Goal: Task Accomplishment & Management: Manage account settings

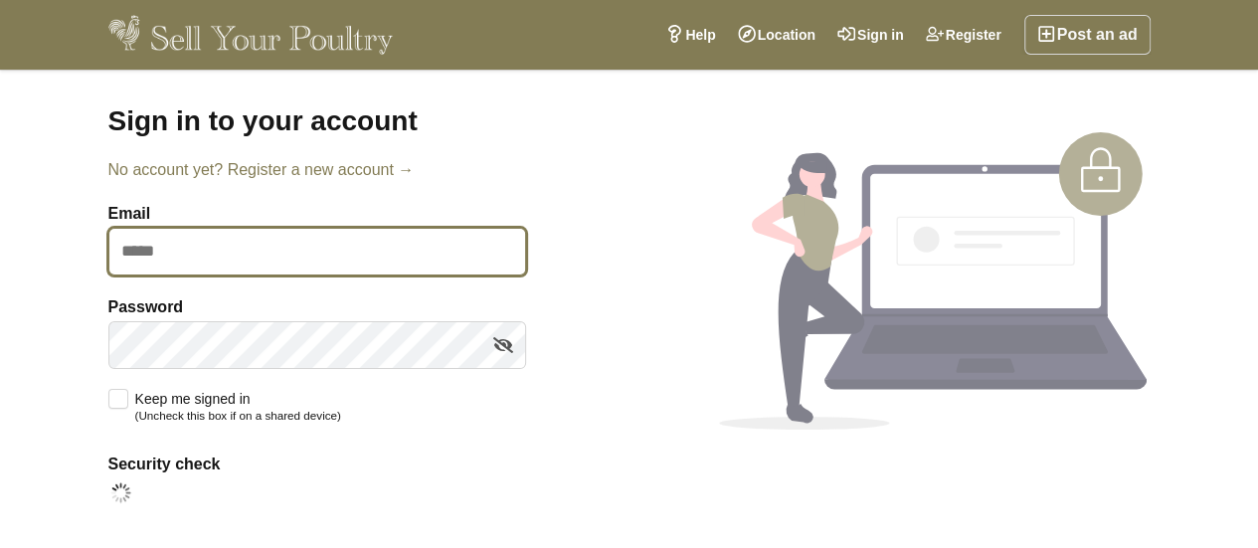
click at [196, 252] on input "Email" at bounding box center [317, 252] width 418 height 48
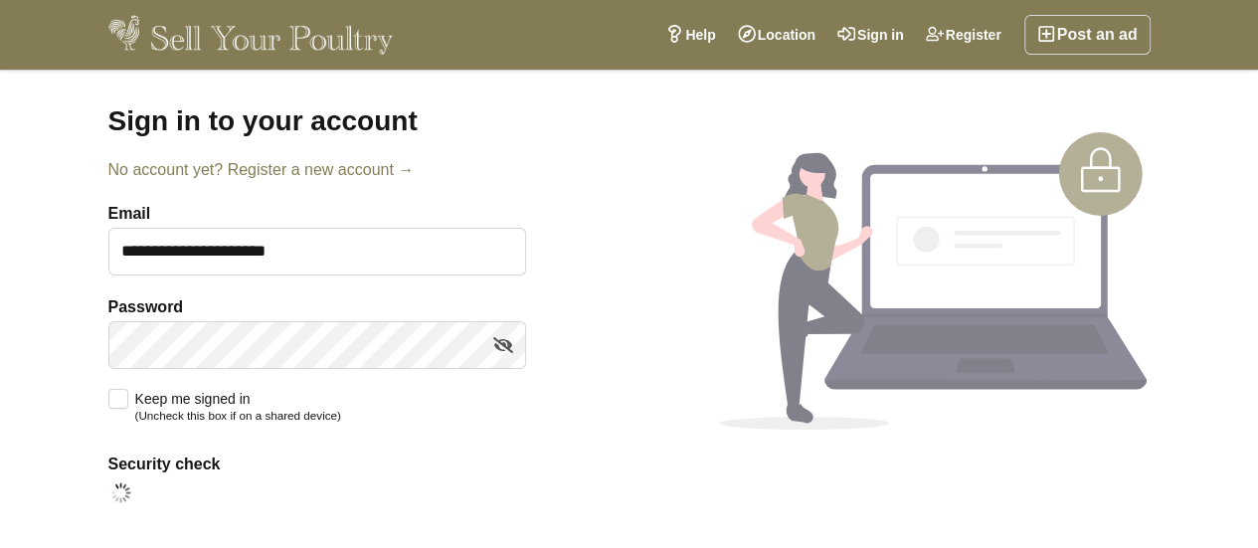
click at [47, 303] on div "**********" at bounding box center [629, 382] width 1258 height 624
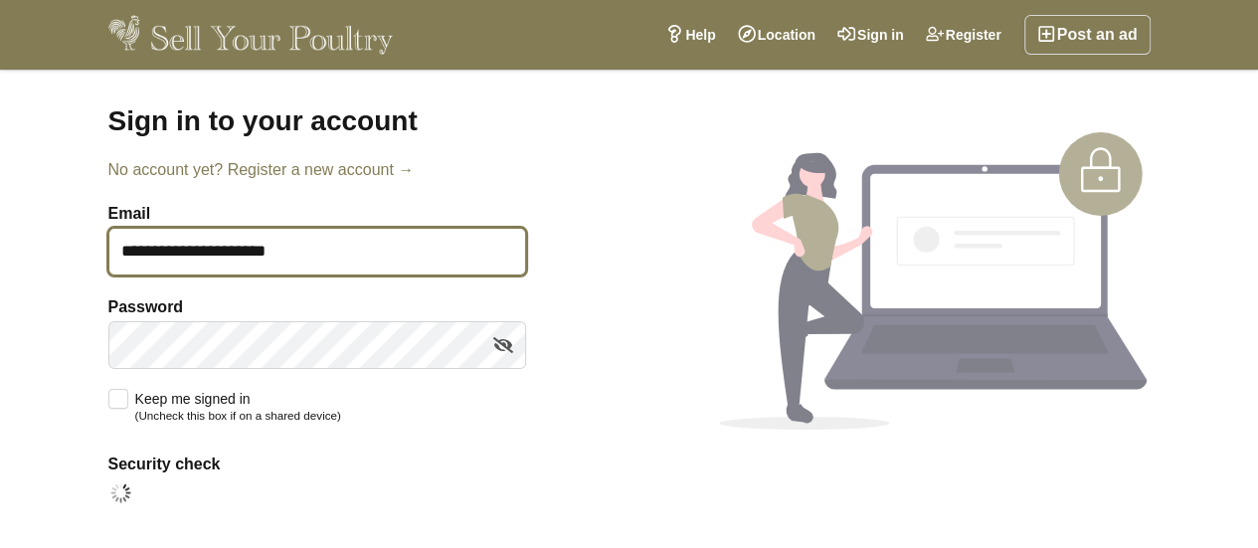
click at [160, 256] on input "**********" at bounding box center [317, 252] width 418 height 48
click at [168, 253] on input "**********" at bounding box center [317, 252] width 418 height 48
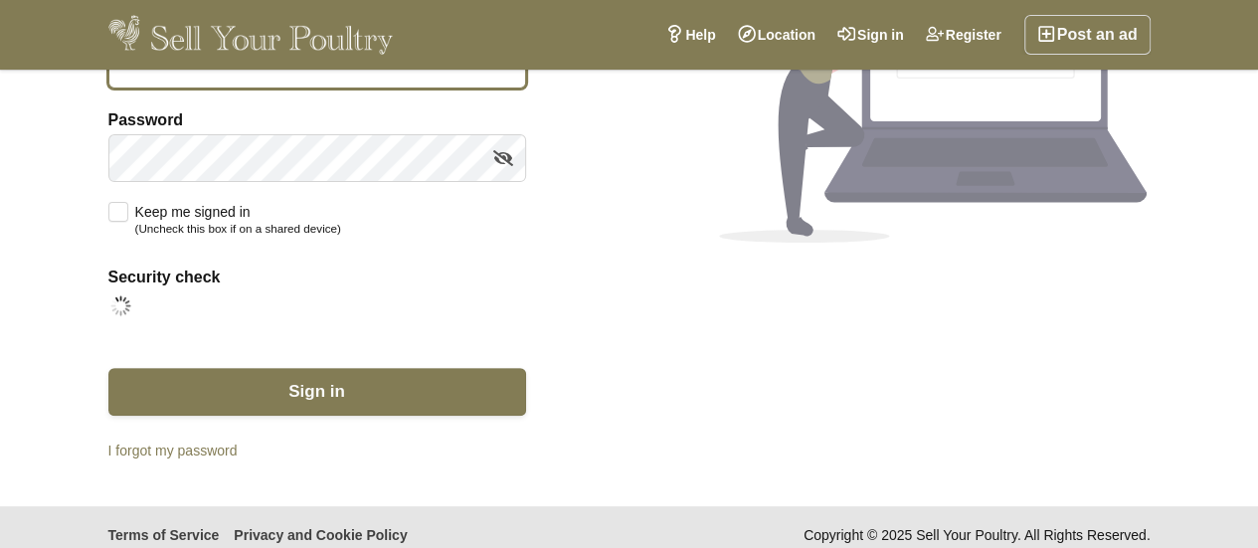
scroll to position [203, 0]
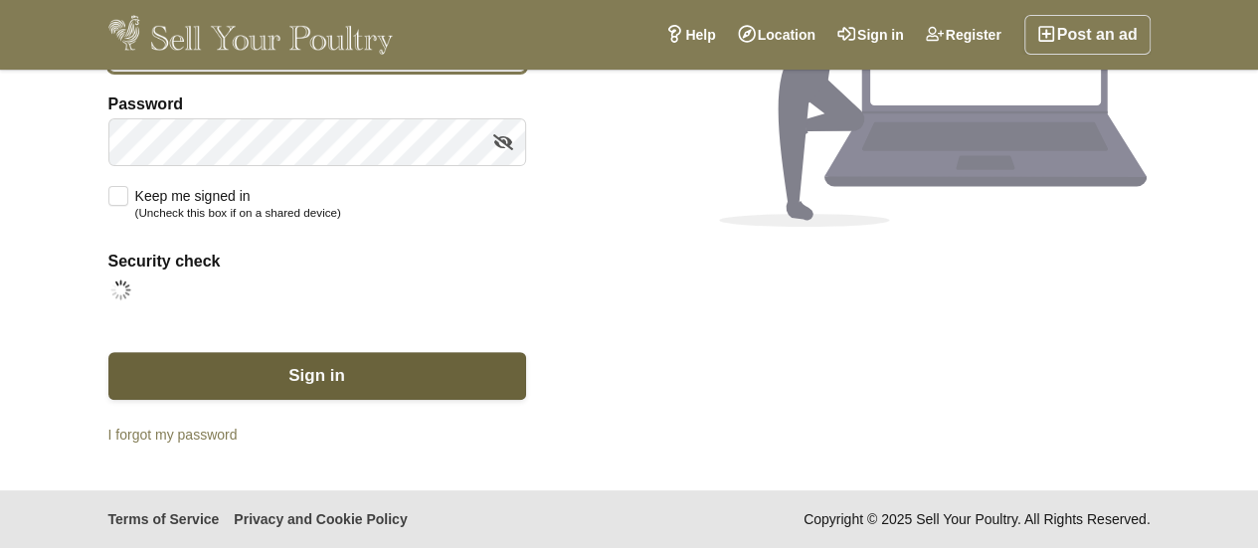
type input "**********"
click at [275, 367] on button "Sign in" at bounding box center [317, 376] width 418 height 48
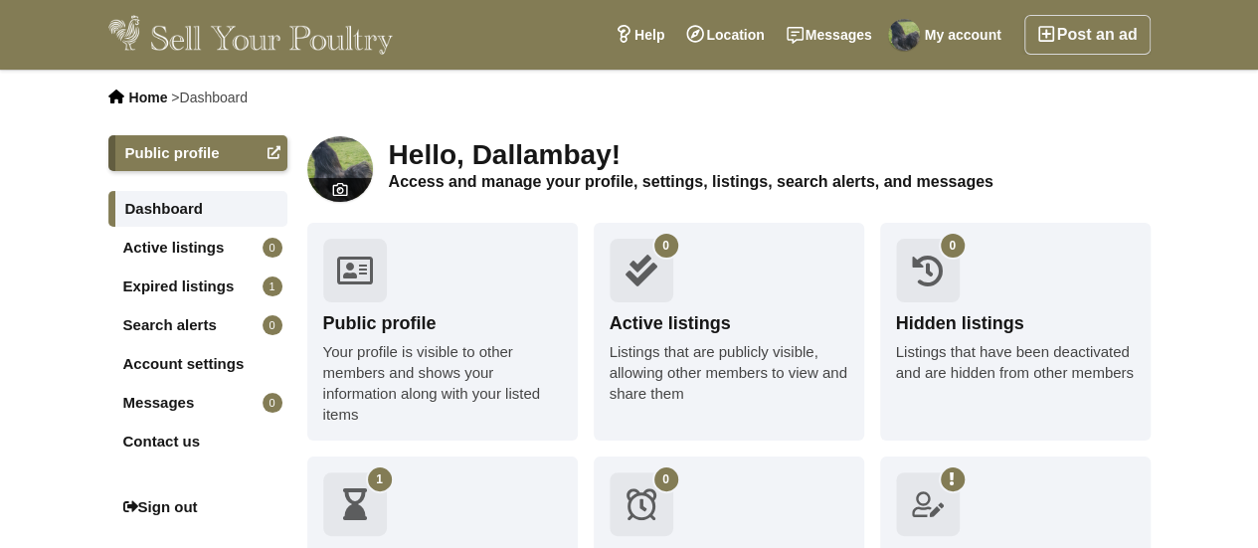
click at [157, 284] on link "Expired listings 1" at bounding box center [197, 287] width 179 height 36
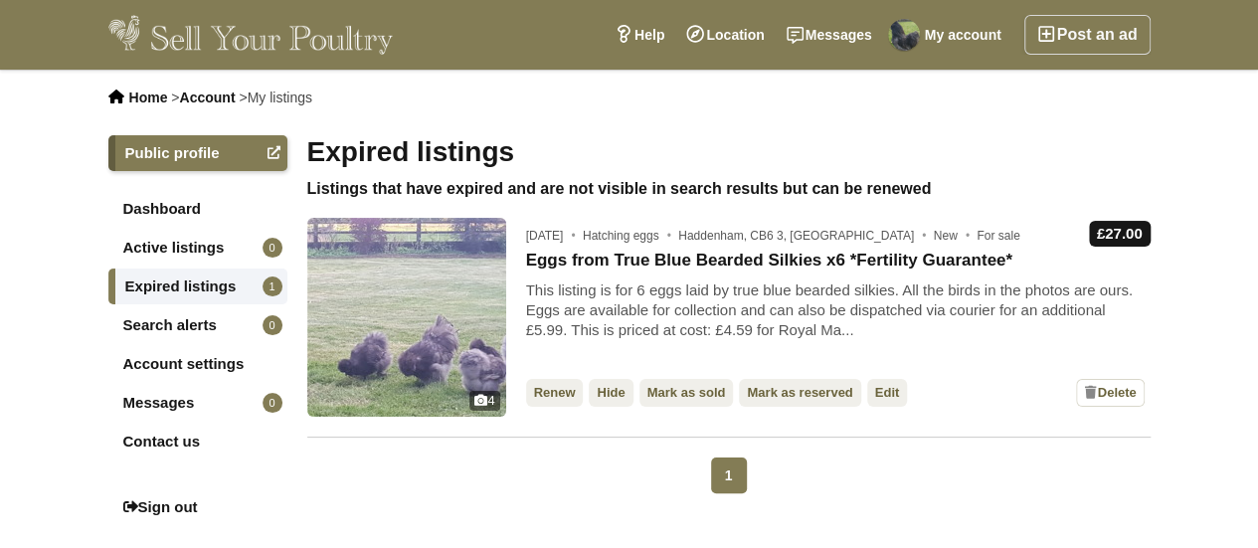
click at [553, 396] on link "Renew" at bounding box center [555, 393] width 58 height 28
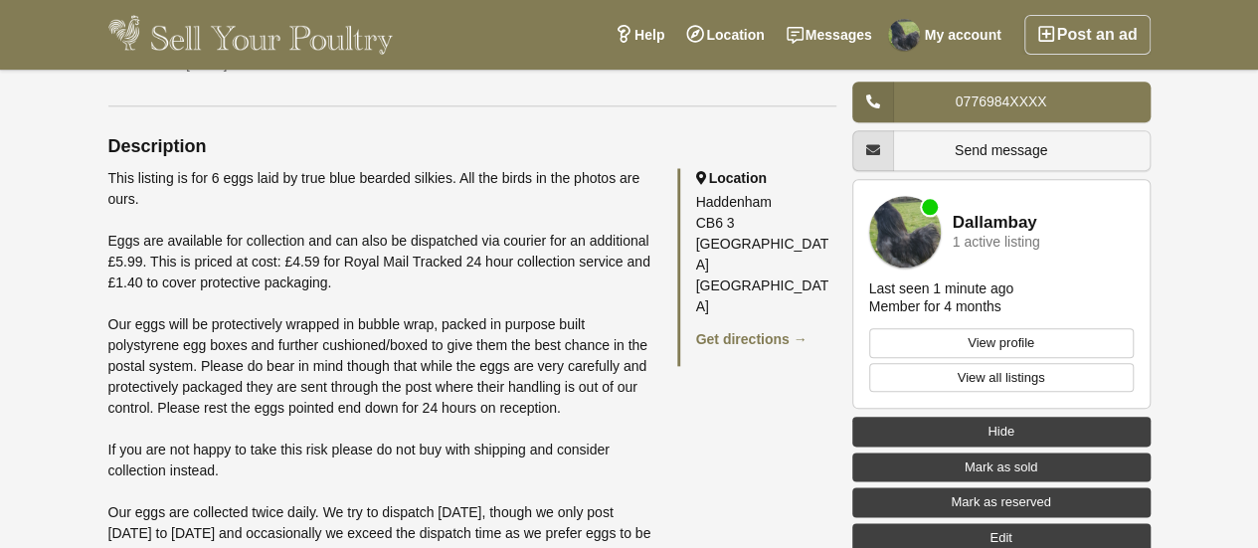
scroll to position [980, 0]
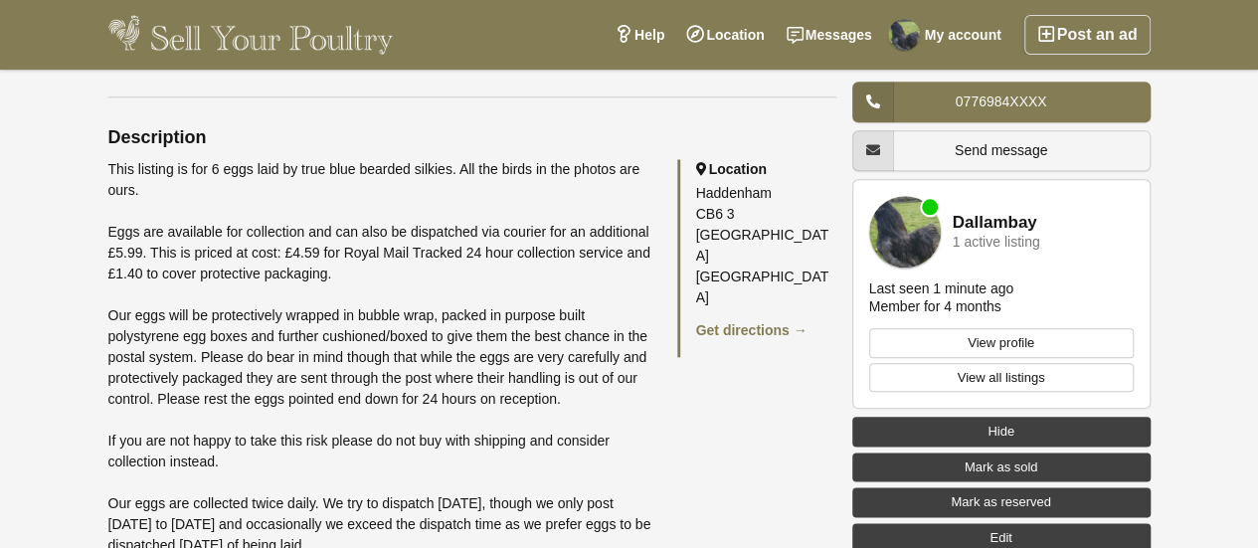
click at [1078, 535] on link "Edit" at bounding box center [1001, 538] width 298 height 30
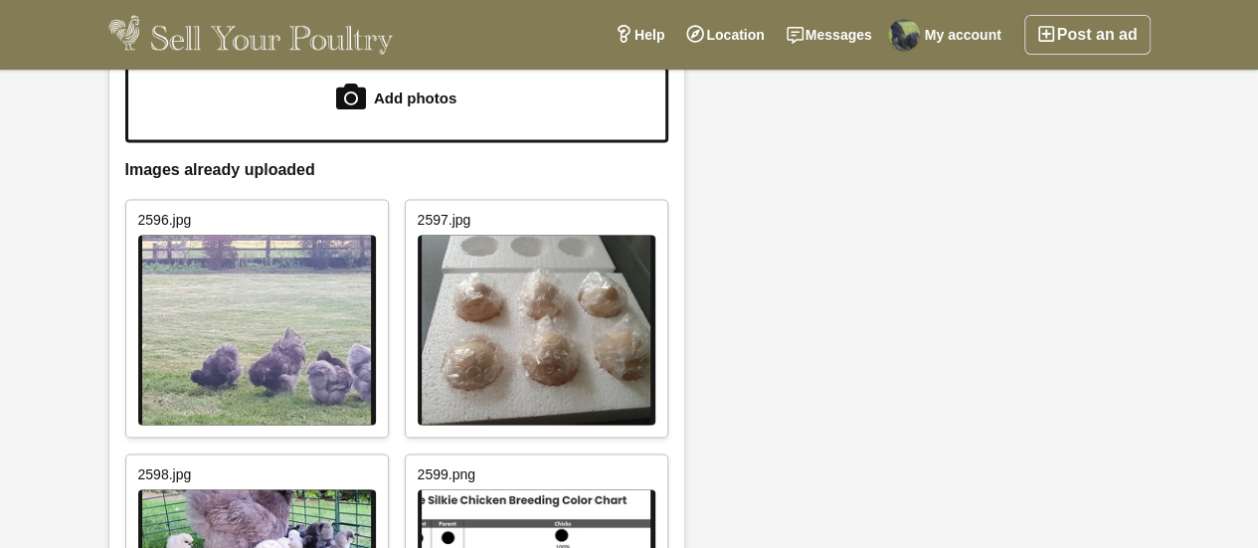
scroll to position [1369, 0]
click at [643, 212] on link "Delete" at bounding box center [648, 221] width 30 height 30
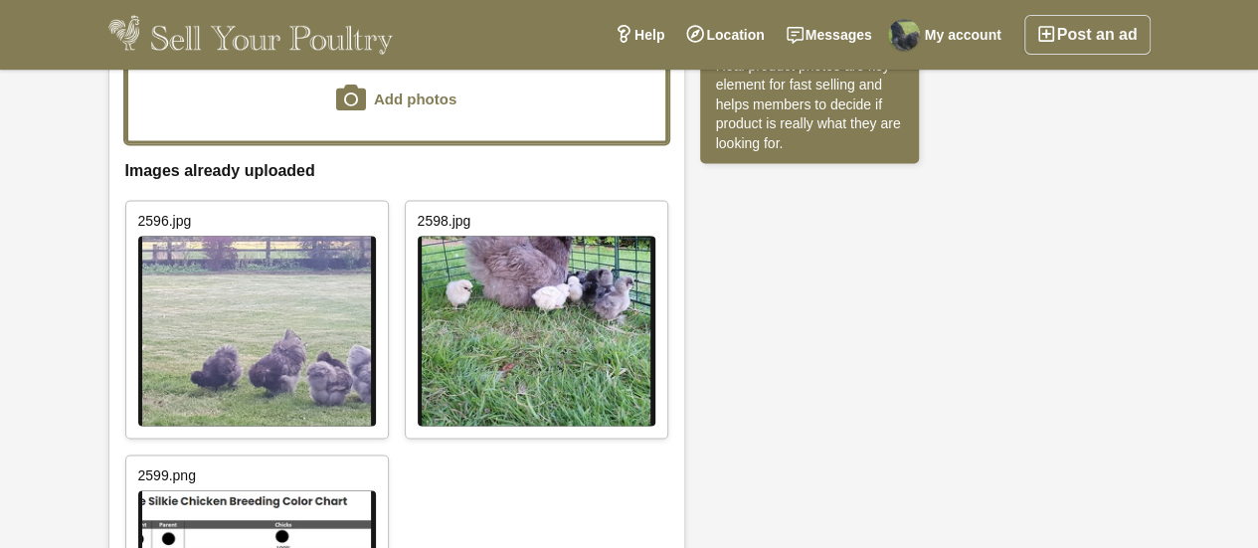
click at [401, 96] on input "file" at bounding box center [396, 98] width 537 height 85
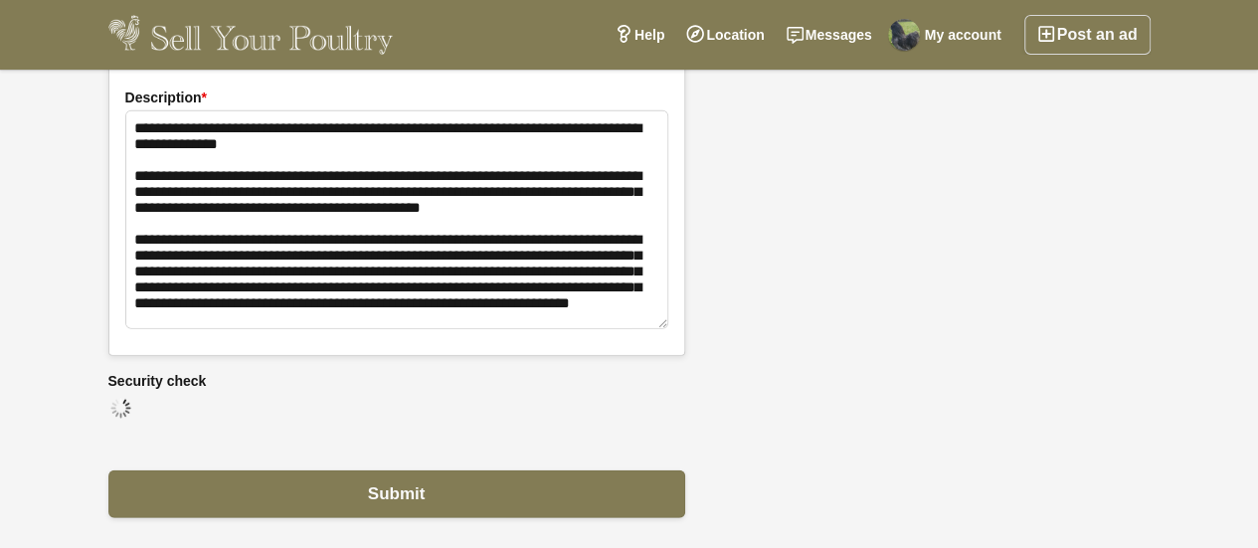
scroll to position [2517, 0]
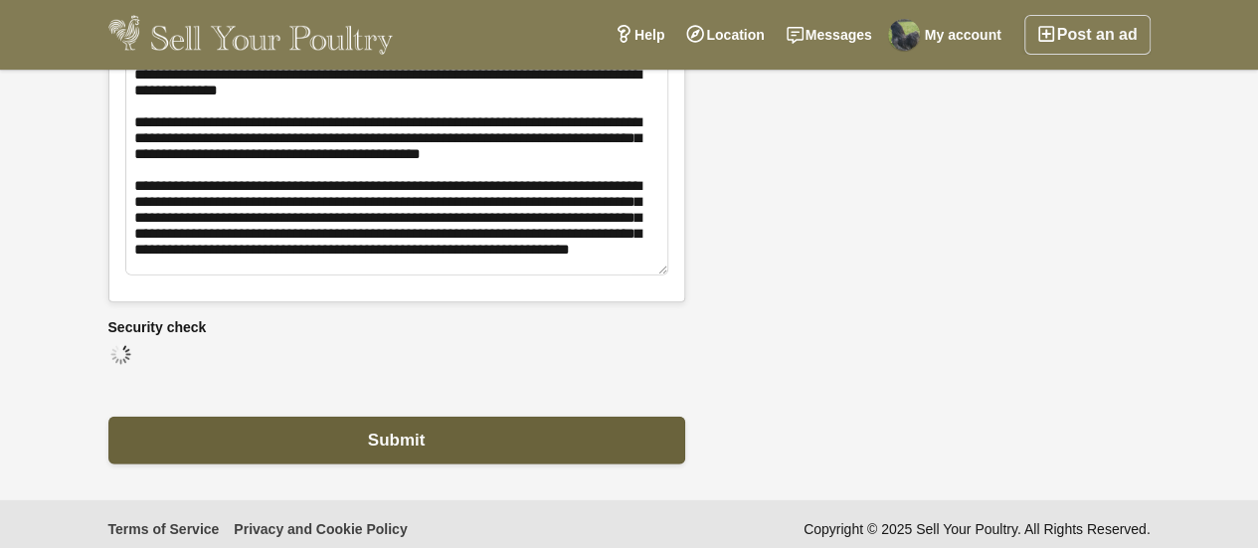
click at [353, 427] on button "Submit" at bounding box center [396, 441] width 577 height 48
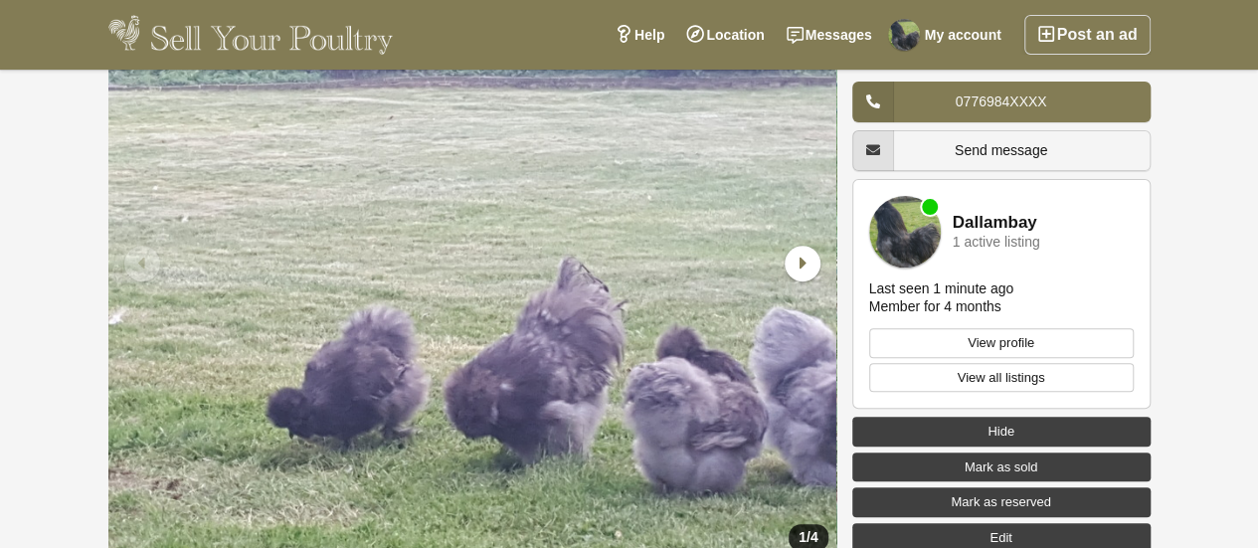
scroll to position [222, 0]
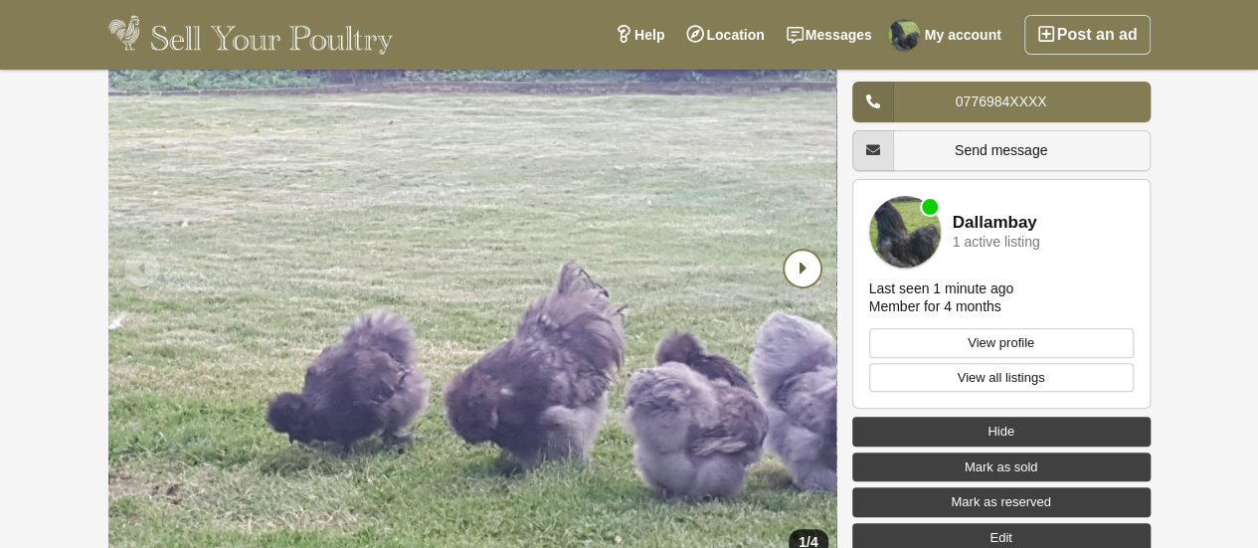
click at [801, 275] on icon "Next slide" at bounding box center [803, 269] width 36 height 36
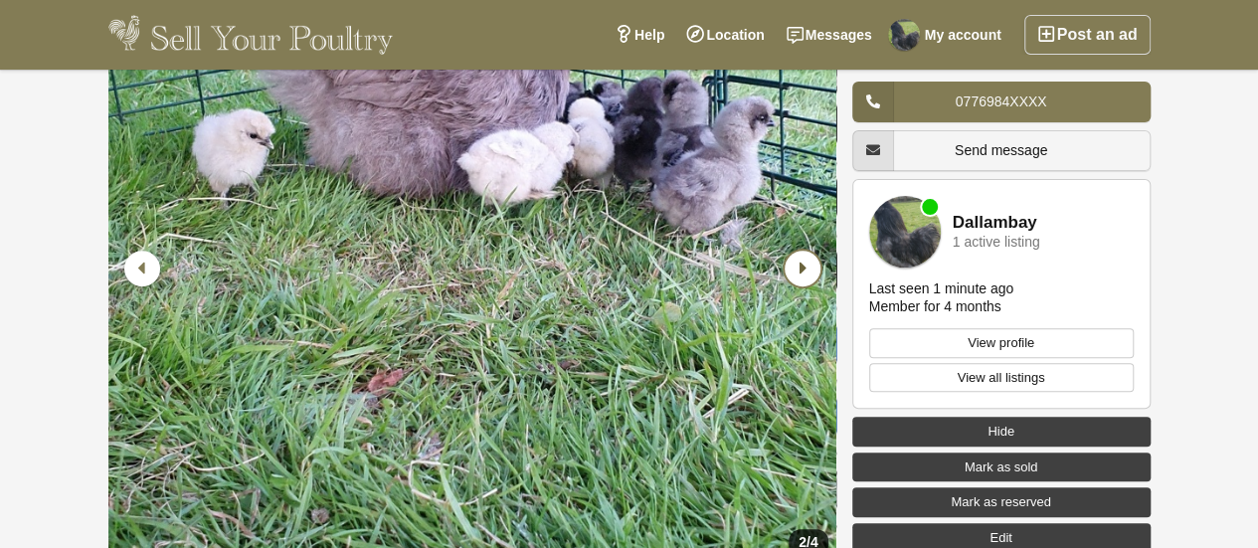
click at [815, 265] on icon "Next slide" at bounding box center [803, 269] width 36 height 36
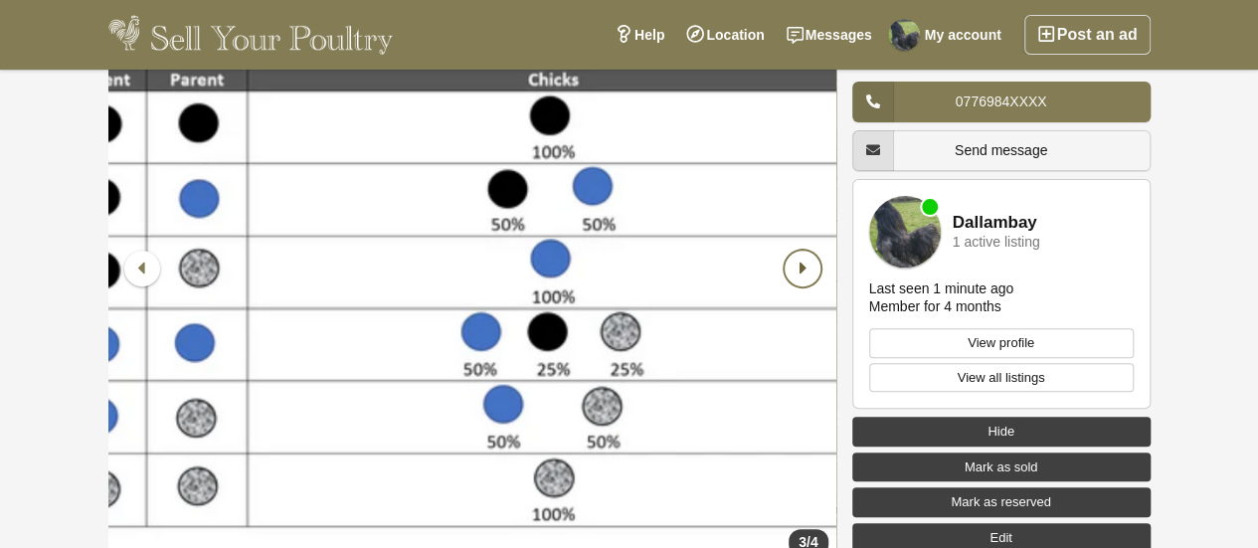
click at [813, 268] on icon "Next slide" at bounding box center [803, 269] width 36 height 36
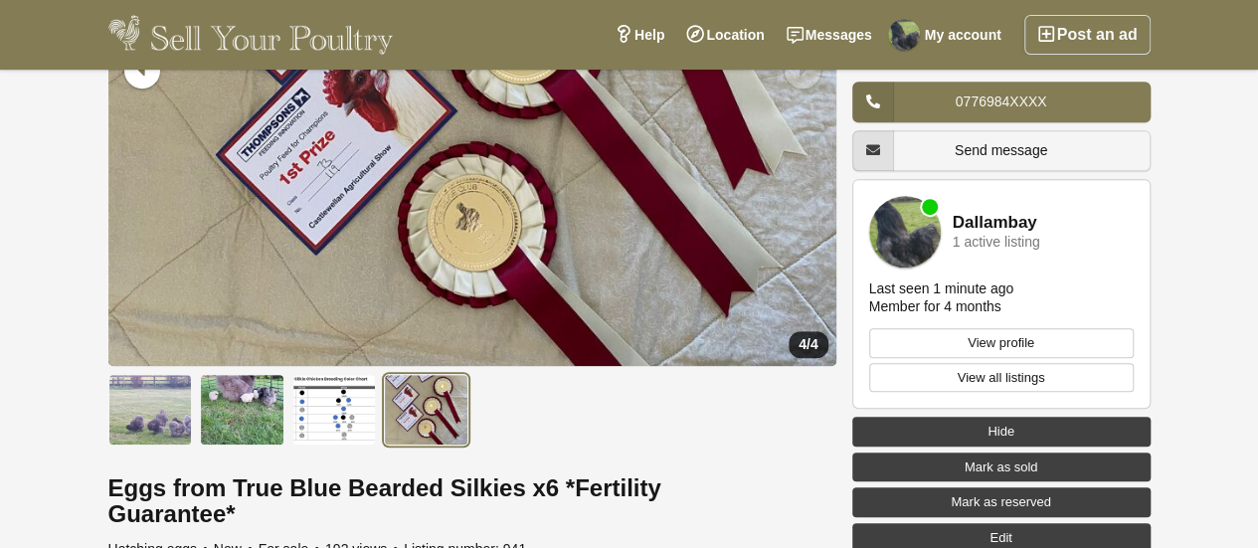
scroll to position [419, 0]
